Goal: Find contact information: Find contact information

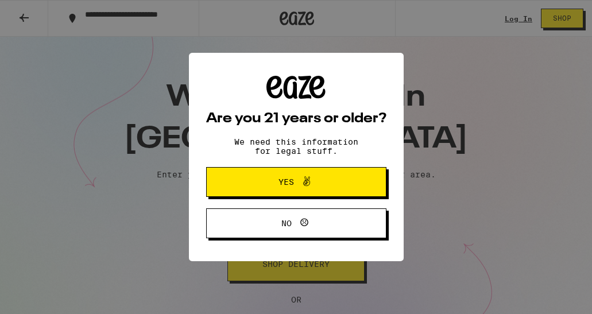
click at [335, 186] on span "Yes" at bounding box center [295, 181] width 87 height 15
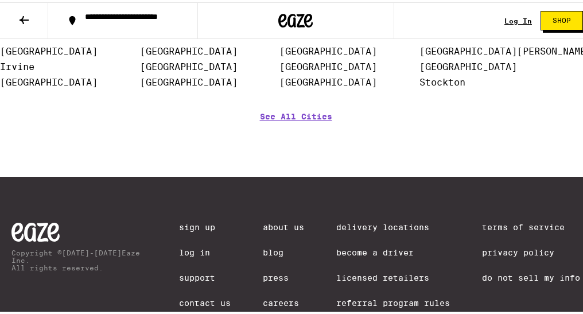
scroll to position [2840, 0]
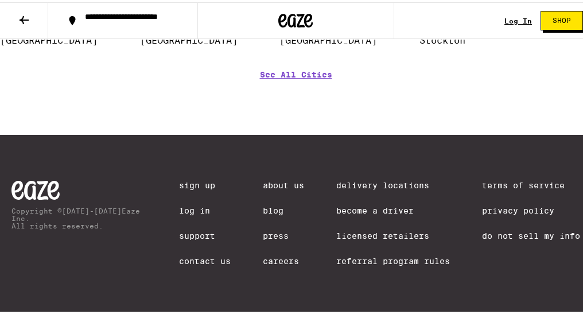
click at [199, 257] on link "Contact Us" at bounding box center [205, 258] width 52 height 9
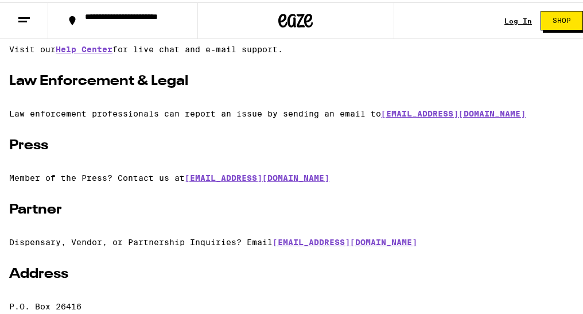
scroll to position [172, 0]
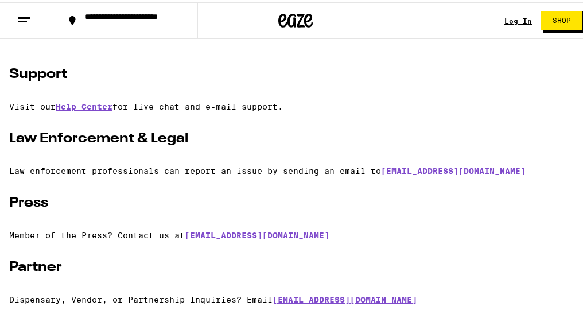
click at [356, 98] on div "Support Visit our Help Center for live chat and e-mail support. Law Enforcement…" at bounding box center [295, 219] width 573 height 312
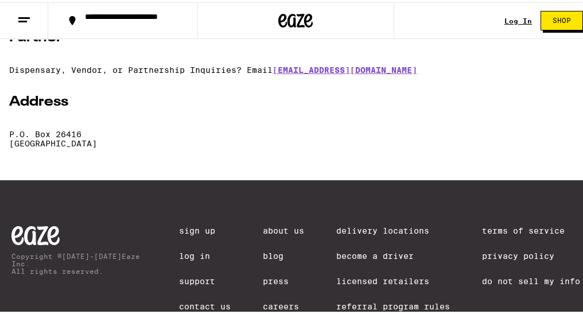
scroll to position [458, 0]
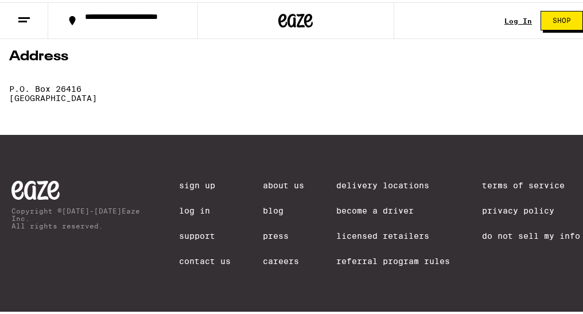
click at [285, 259] on link "Careers" at bounding box center [283, 258] width 41 height 9
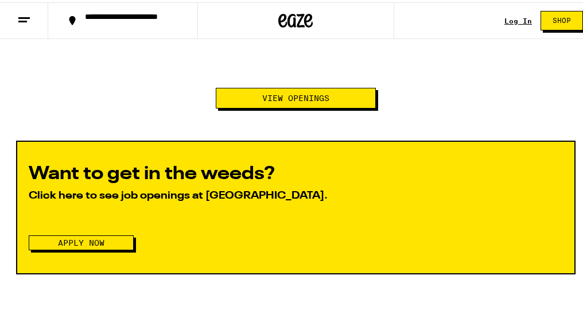
scroll to position [1205, 0]
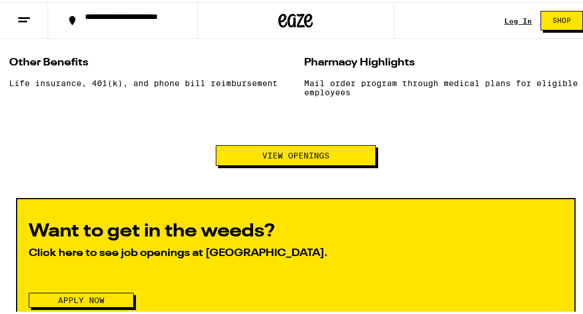
click at [264, 164] on button "View Openings" at bounding box center [296, 153] width 160 height 21
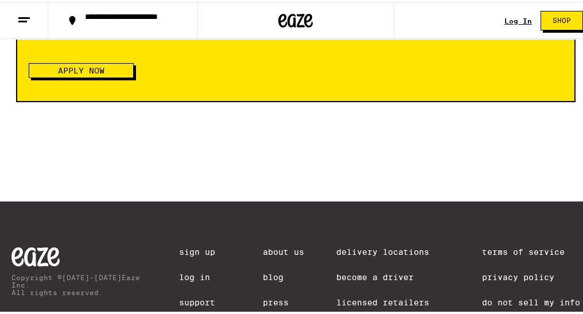
scroll to position [1537, 0]
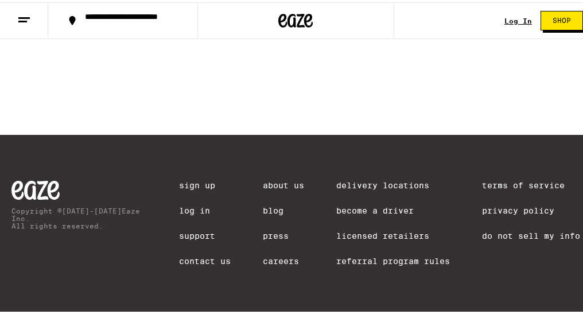
click at [205, 230] on link "Support" at bounding box center [205, 233] width 52 height 9
click at [272, 178] on link "About Us" at bounding box center [283, 182] width 41 height 9
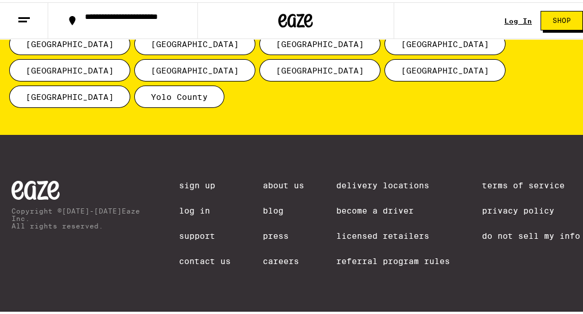
scroll to position [1638, 0]
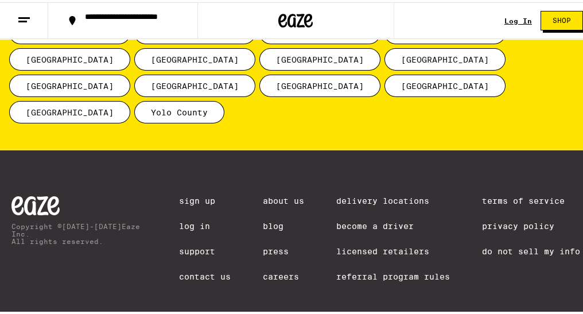
click at [232, 68] on span "[GEOGRAPHIC_DATA]" at bounding box center [194, 57] width 121 height 22
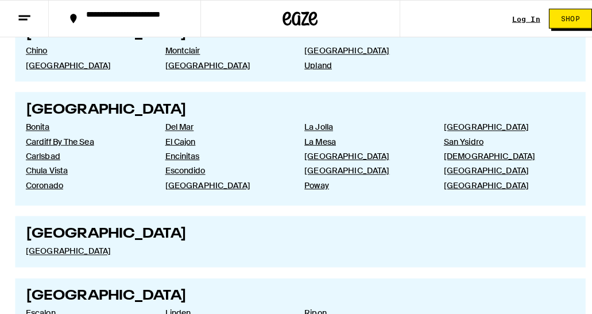
scroll to position [1549, 0]
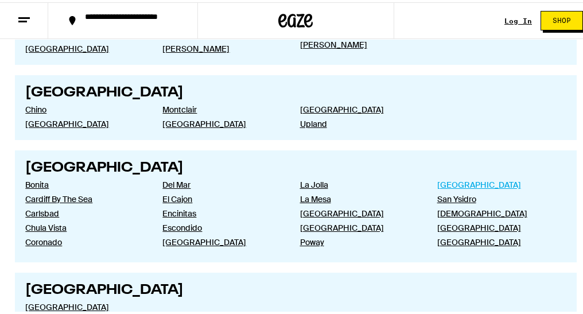
click at [441, 177] on link "[GEOGRAPHIC_DATA]" at bounding box center [496, 182] width 118 height 10
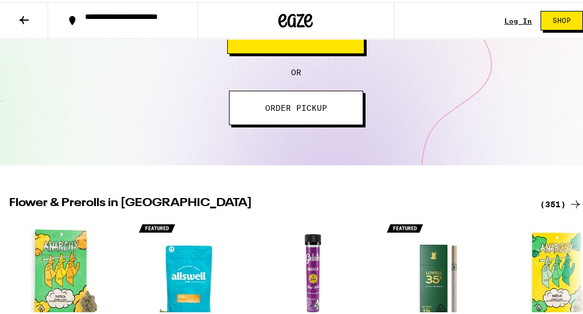
scroll to position [402, 0]
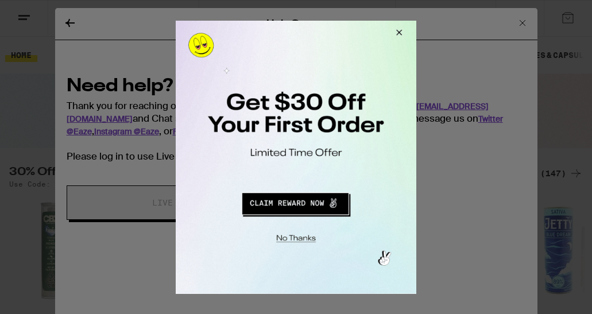
click at [390, 37] on button "Close Modal" at bounding box center [397, 34] width 31 height 28
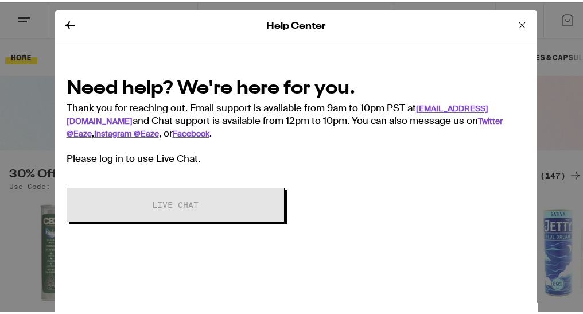
click at [422, 62] on div "Need help? We're here for you. Thank you for reaching out. Email support is ava…" at bounding box center [296, 143] width 482 height 175
